Goal: Information Seeking & Learning: Learn about a topic

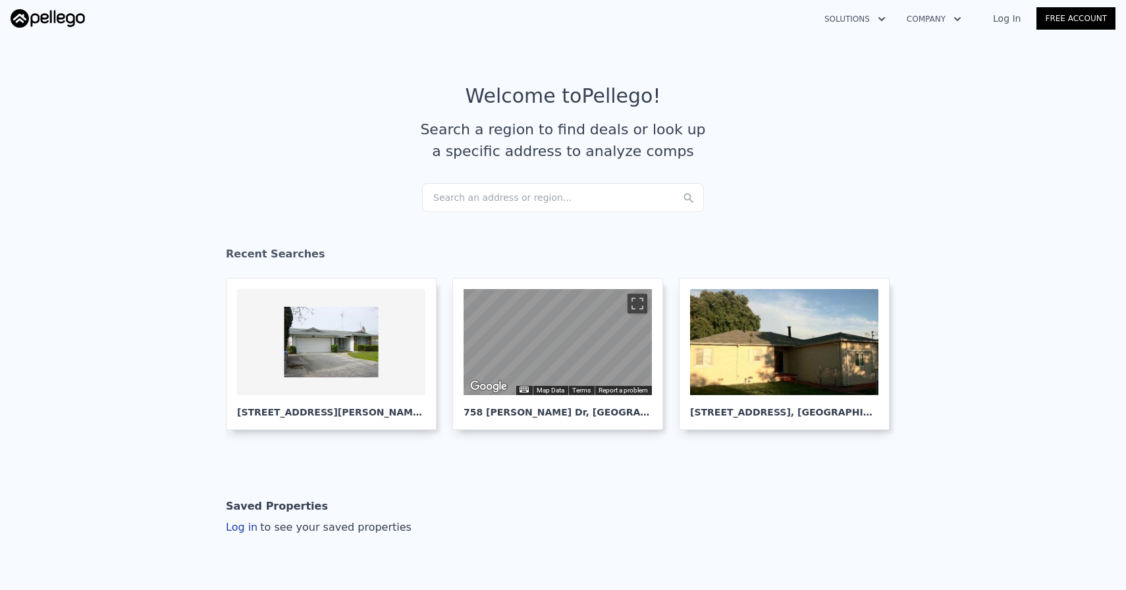
click at [587, 204] on div "Search an address or region..." at bounding box center [563, 197] width 282 height 29
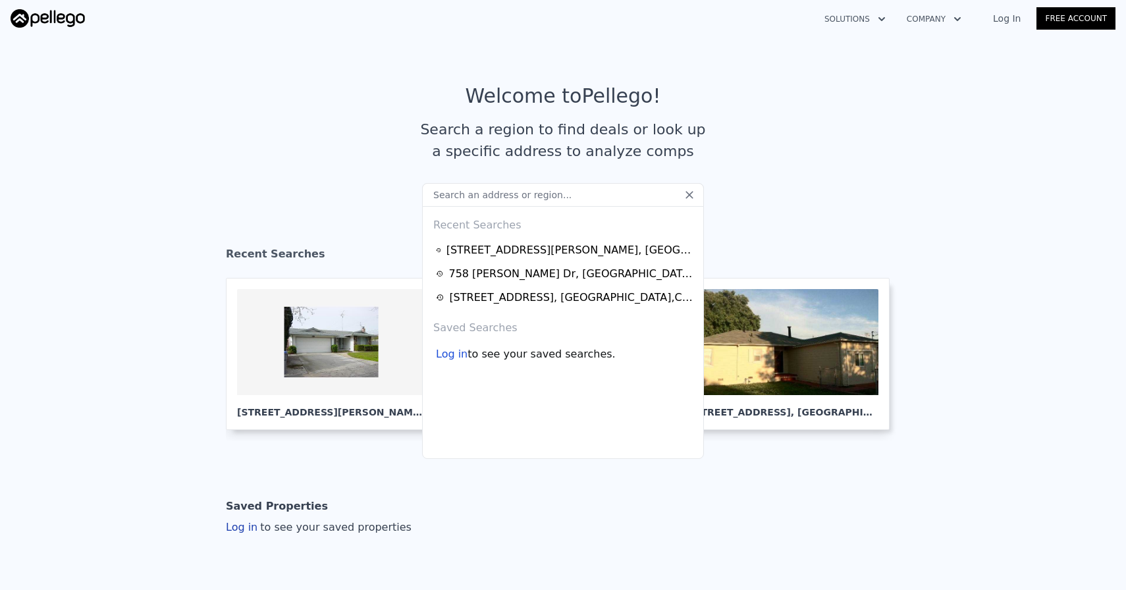
click at [576, 201] on input "text" at bounding box center [563, 195] width 282 height 24
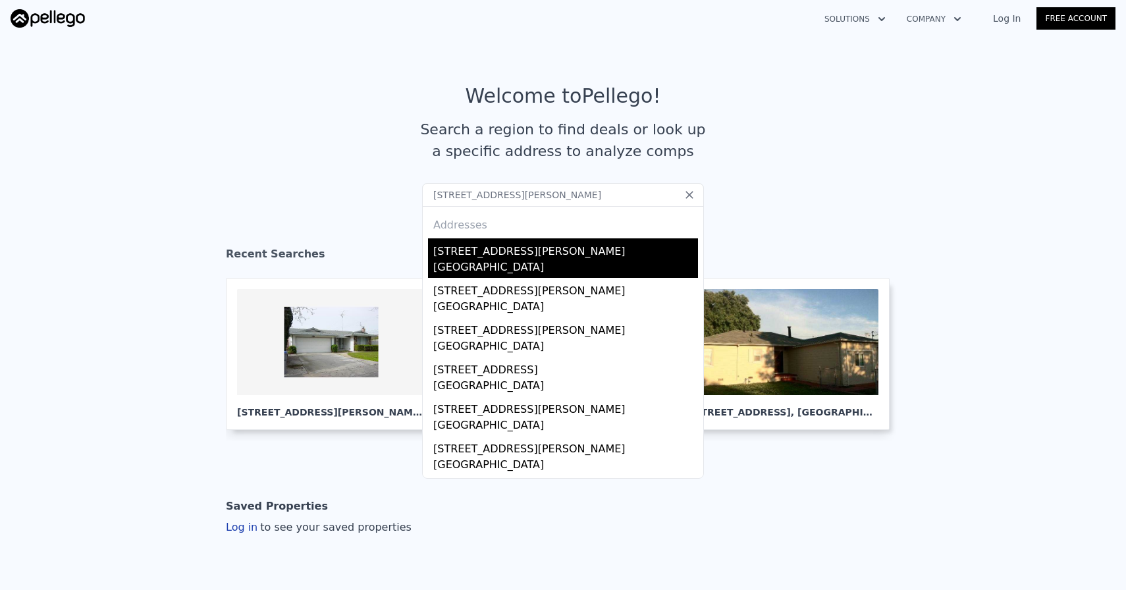
type input "[STREET_ADDRESS][PERSON_NAME]"
click at [540, 248] on div "[STREET_ADDRESS][PERSON_NAME]" at bounding box center [565, 248] width 265 height 21
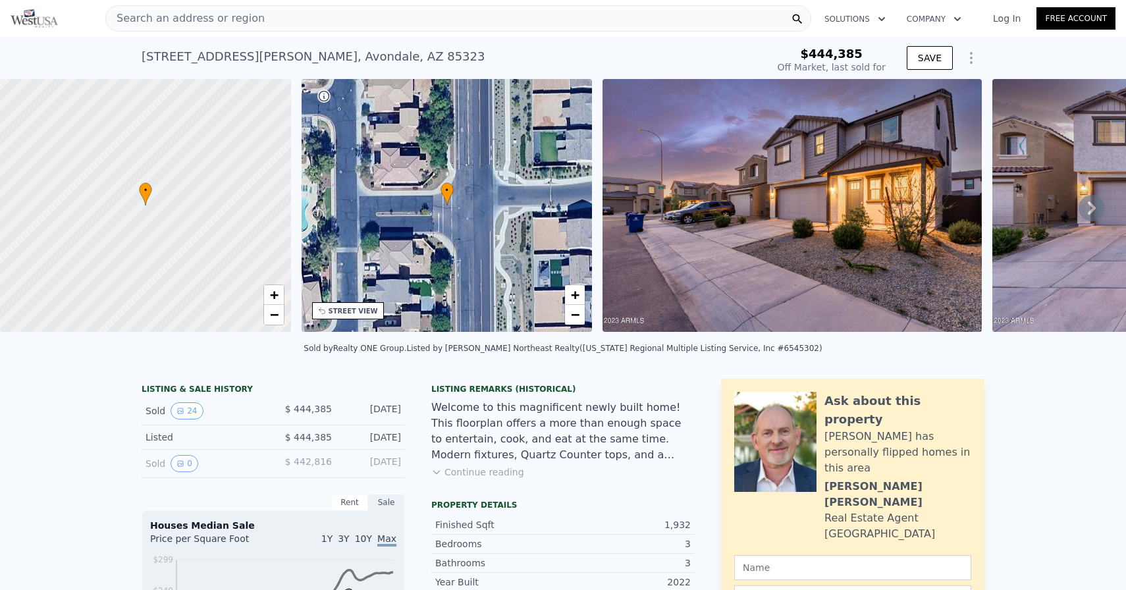
type input "$ 454,000"
type input "-$ 39,581"
drag, startPoint x: 333, startPoint y: 57, endPoint x: 123, endPoint y: 52, distance: 210.2
click at [114, 56] on div "[STREET_ADDRESS][PERSON_NAME] Sold [DATE] for $444,385 $444,385 Off Market, las…" at bounding box center [563, 58] width 1126 height 42
copy div "[STREET_ADDRESS][PERSON_NAME]"
